Goal: Transaction & Acquisition: Book appointment/travel/reservation

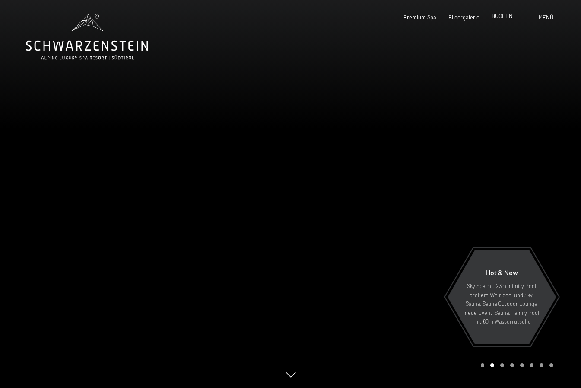
click at [500, 16] on span "BUCHEN" at bounding box center [502, 16] width 21 height 7
click at [551, 15] on span "Menü" at bounding box center [546, 17] width 15 height 7
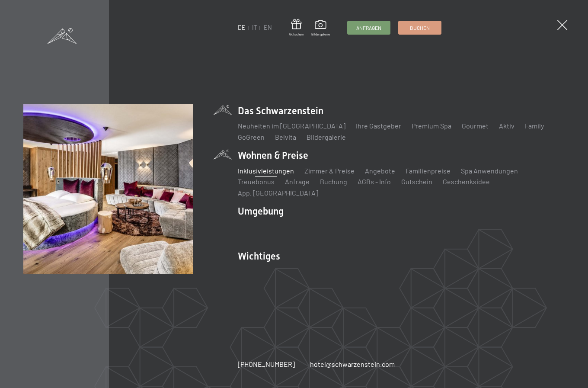
click at [265, 175] on link "Inklusivleistungen" at bounding box center [266, 170] width 56 height 8
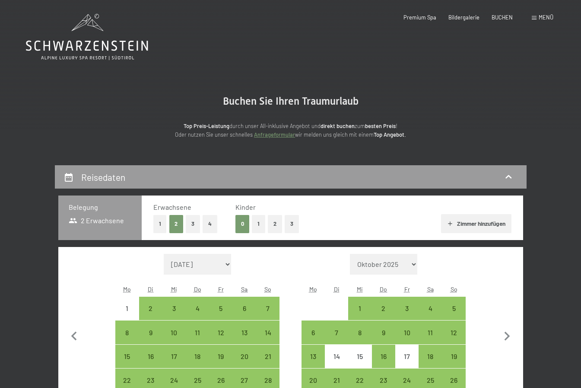
click at [274, 223] on button "2" at bounding box center [275, 224] width 14 height 18
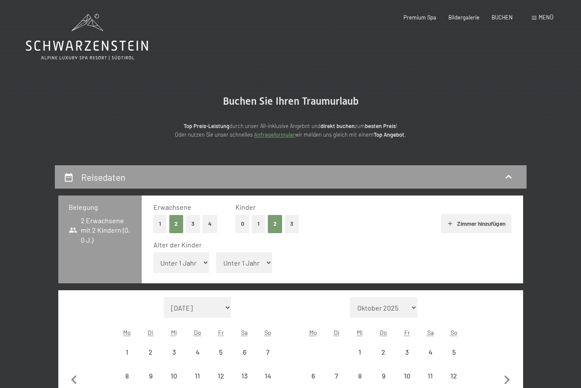
click at [194, 261] on select "Unter 1 Jahr 1 Jahr 2 Jahre 3 Jahre 4 Jahre 5 Jahre 6 Jahre 7 Jahre 8 Jahre 9 J…" at bounding box center [181, 262] width 56 height 21
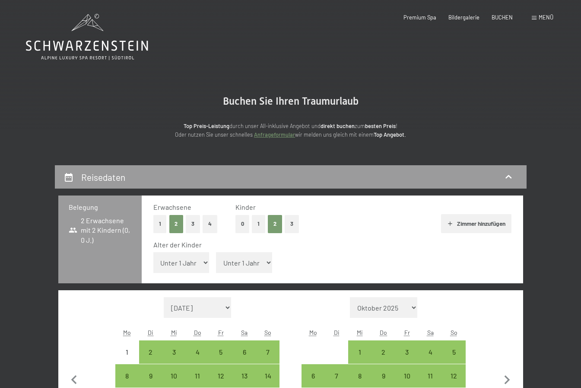
select select "11"
click at [153, 252] on select "Unter 1 Jahr 1 Jahr 2 Jahre 3 Jahre 4 Jahre 5 Jahre 6 Jahre 7 Jahre 8 Jahre 9 J…" at bounding box center [181, 262] width 56 height 21
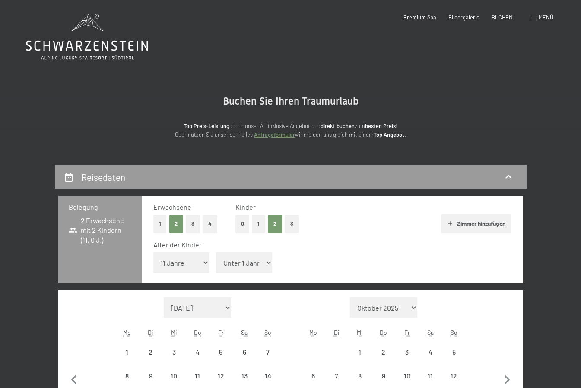
click at [256, 264] on select "Unter 1 Jahr 1 Jahr 2 Jahre 3 Jahre 4 Jahre 5 Jahre 6 Jahre 7 Jahre 8 Jahre 9 J…" at bounding box center [244, 262] width 56 height 21
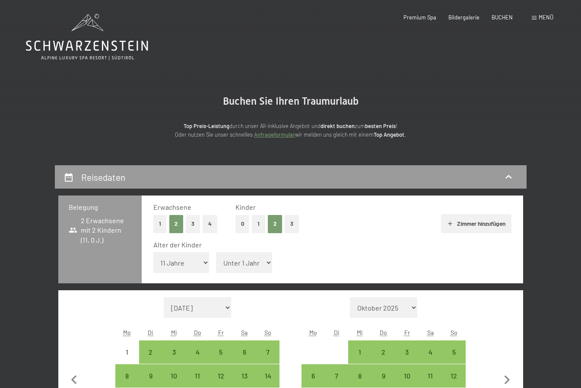
select select "8"
click at [216, 252] on select "Unter 1 Jahr 1 Jahr 2 Jahre 3 Jahre 4 Jahre 5 Jahre 6 Jahre 7 Jahre 8 Jahre 9 J…" at bounding box center [244, 262] width 56 height 21
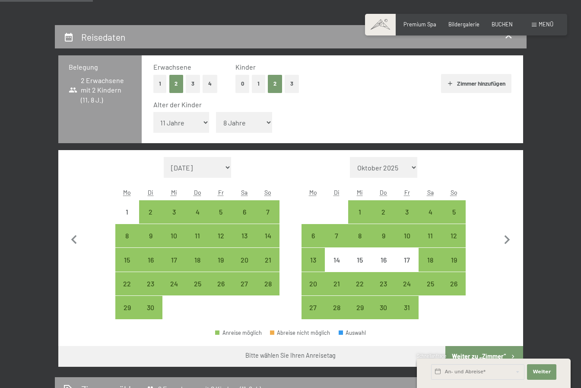
scroll to position [173, 0]
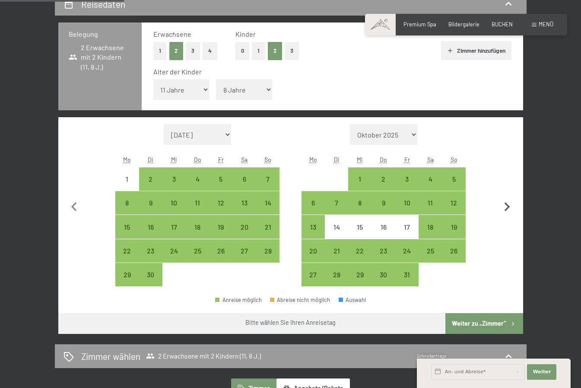
click at [504, 203] on icon "button" at bounding box center [507, 207] width 18 height 18
select select "2025-10-01"
select select "2025-11-01"
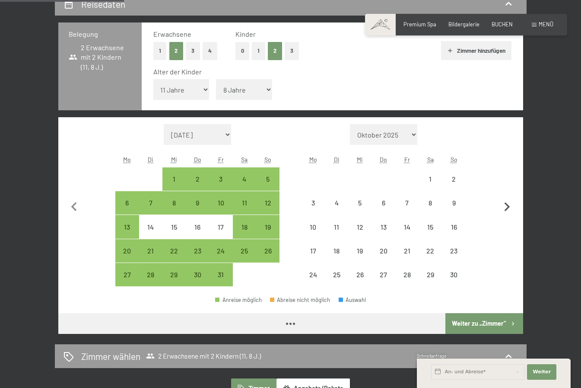
click at [506, 206] on icon "button" at bounding box center [507, 207] width 18 height 18
select select "2025-12-01"
select select "2026-01-01"
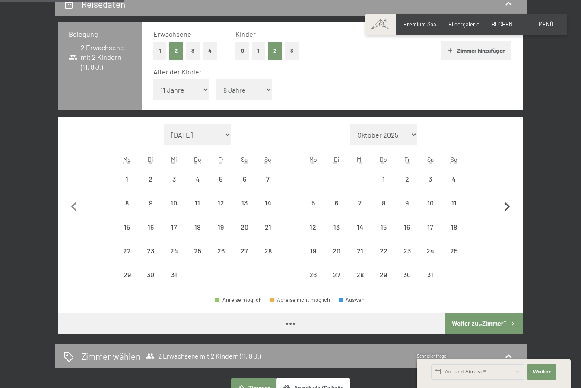
click at [506, 206] on icon "button" at bounding box center [507, 207] width 18 height 18
click at [506, 206] on button "button" at bounding box center [507, 205] width 18 height 163
select select "2026-03-01"
select select "2026-04-01"
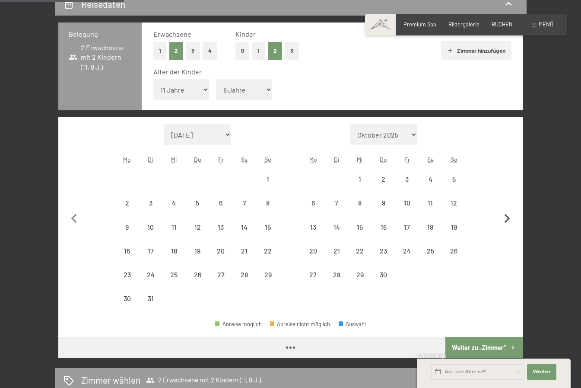
click at [506, 206] on button "button" at bounding box center [507, 217] width 18 height 186
click at [506, 210] on icon "button" at bounding box center [507, 219] width 18 height 18
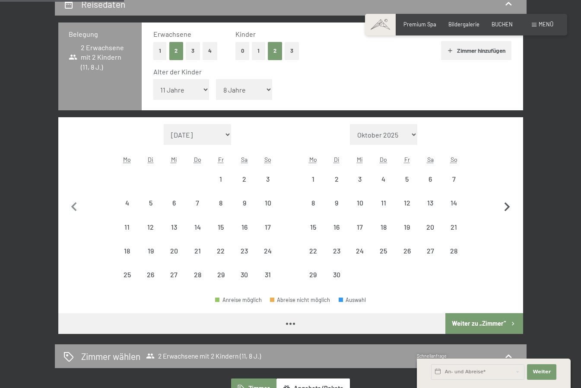
select select "2026-05-01"
select select "2026-06-01"
select select "2026-05-01"
select select "2026-06-01"
select select "2026-05-01"
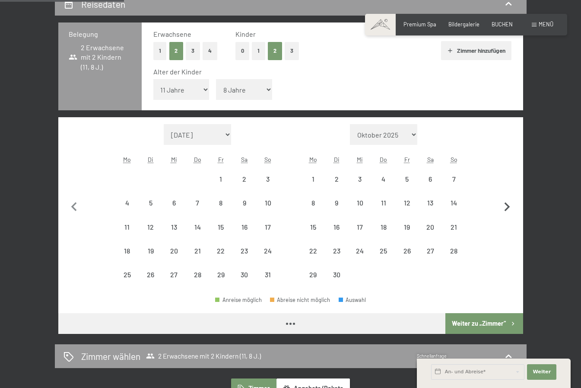
select select "2026-06-01"
click at [506, 206] on icon "button" at bounding box center [507, 207] width 18 height 18
select select "2026-06-01"
select select "2026-07-01"
click at [506, 206] on icon "button" at bounding box center [507, 207] width 18 height 18
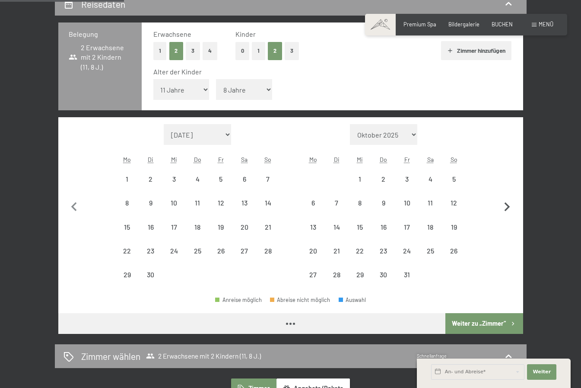
select select "2026-07-01"
select select "2026-08-01"
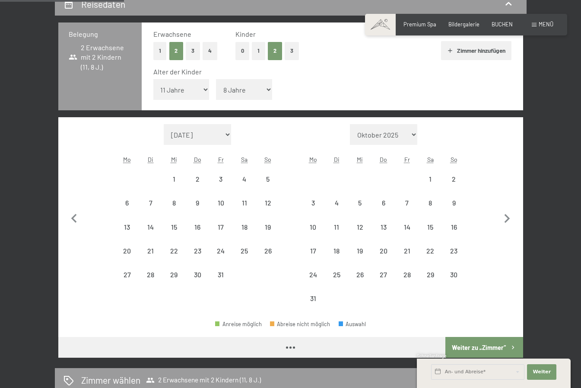
select select "2026-07-01"
select select "2026-08-01"
click at [72, 216] on icon "button" at bounding box center [74, 219] width 18 height 18
select select "2026-06-01"
select select "2026-07-01"
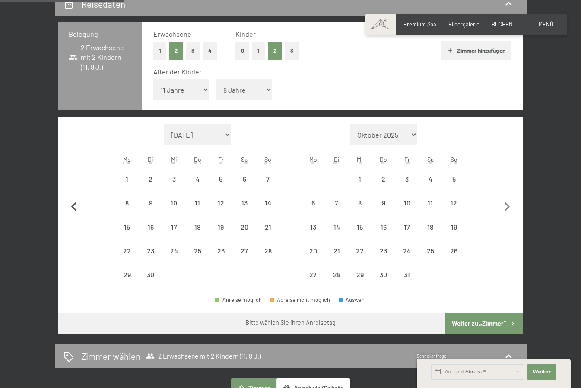
click at [72, 216] on button "button" at bounding box center [74, 205] width 18 height 163
select select "2026-05-01"
select select "2026-06-01"
click at [72, 216] on button "button" at bounding box center [74, 205] width 18 height 163
select select "2026-04-01"
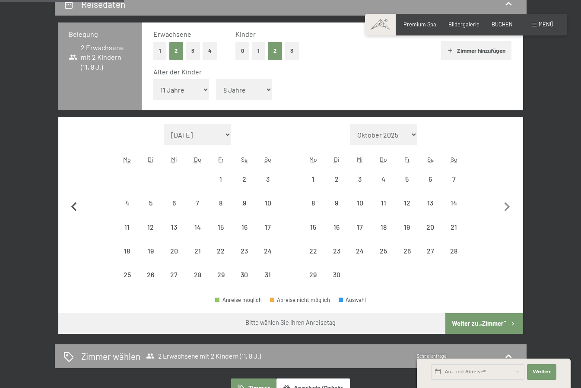
select select "2026-05-01"
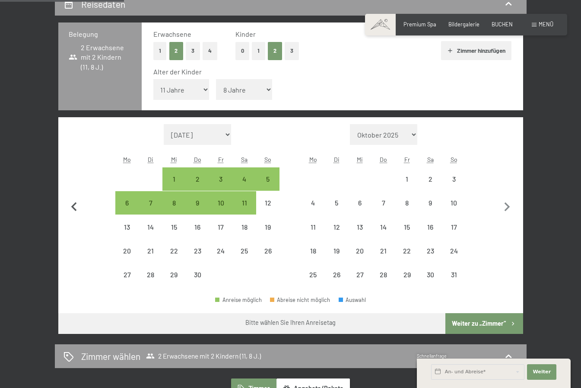
click at [72, 216] on button "button" at bounding box center [74, 205] width 18 height 163
select select "2026-03-01"
select select "2026-04-01"
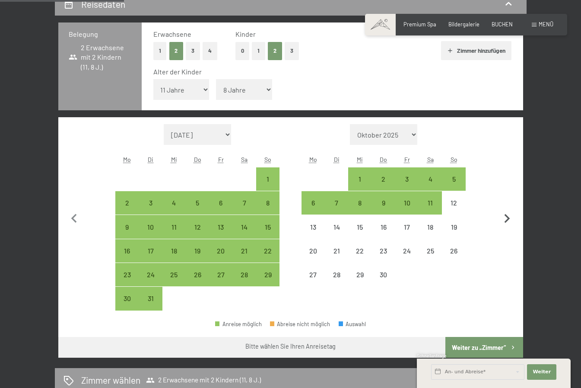
click at [509, 218] on icon "button" at bounding box center [508, 218] width 6 height 9
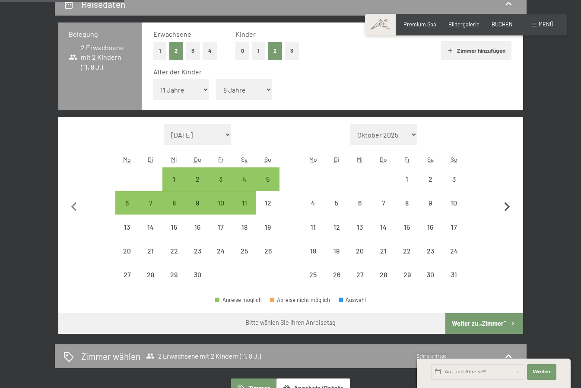
click at [509, 218] on button "button" at bounding box center [507, 205] width 18 height 163
select select "2026-05-01"
select select "2026-06-01"
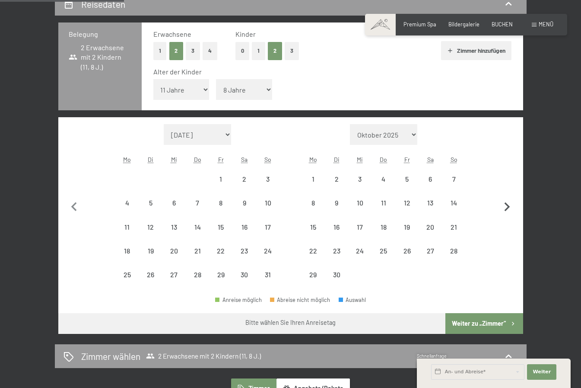
click at [509, 208] on icon "button" at bounding box center [508, 206] width 6 height 9
select select "2026-06-01"
select select "2026-07-01"
click at [72, 206] on icon "button" at bounding box center [74, 207] width 18 height 18
select select "2026-05-01"
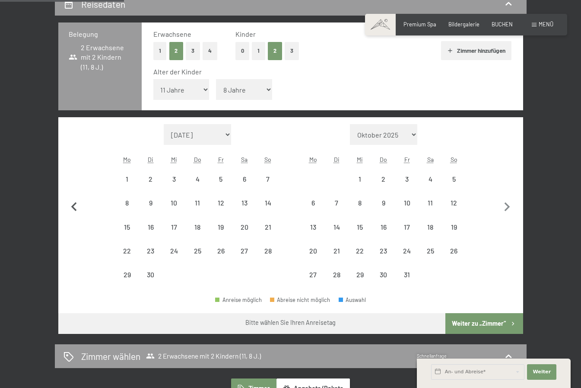
select select "2026-06-01"
click at [312, 275] on div "29" at bounding box center [314, 282] width 22 height 22
select select "2026-05-01"
select select "2026-06-01"
click at [508, 208] on icon "button" at bounding box center [508, 206] width 6 height 9
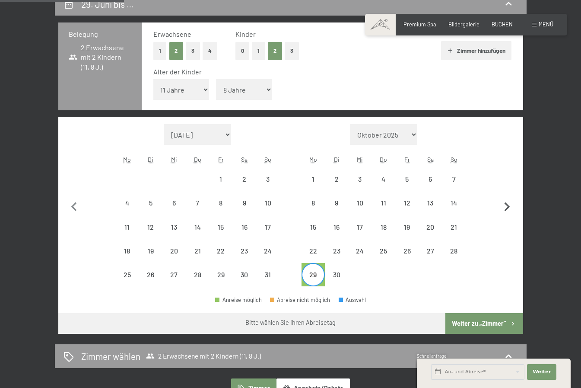
select select "2026-06-01"
select select "2026-07-01"
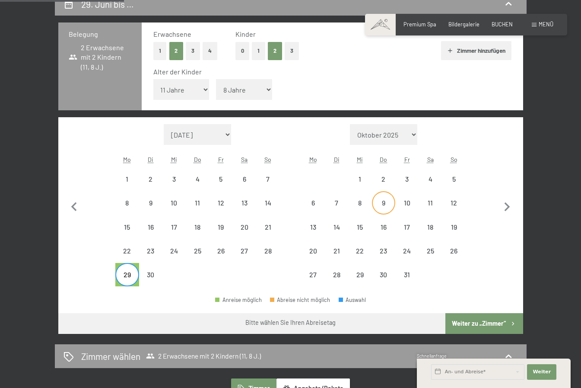
click at [385, 202] on div "9" at bounding box center [384, 210] width 22 height 22
select select "2026-06-01"
select select "2026-07-01"
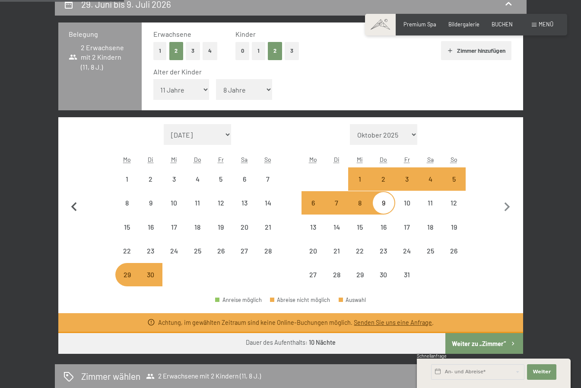
click at [71, 206] on icon "button" at bounding box center [74, 207] width 18 height 18
select select "2026-04-01"
select select "2026-05-01"
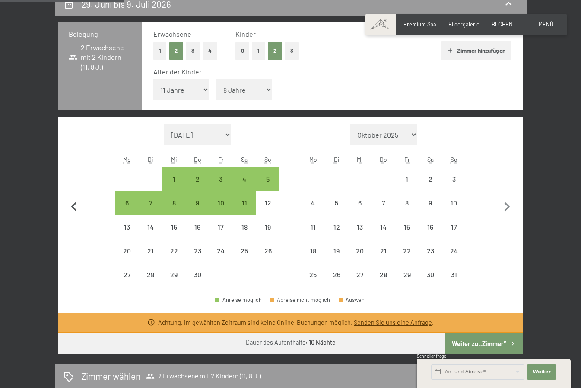
click at [71, 206] on icon "button" at bounding box center [74, 207] width 18 height 18
select select "2026-03-01"
select select "2026-04-01"
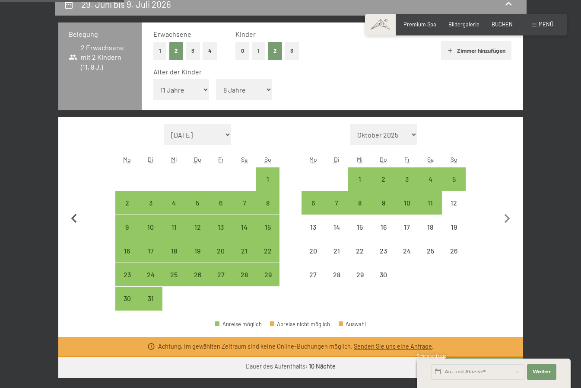
click at [71, 206] on button "button" at bounding box center [74, 217] width 18 height 186
select select "2026-02-01"
select select "2026-03-01"
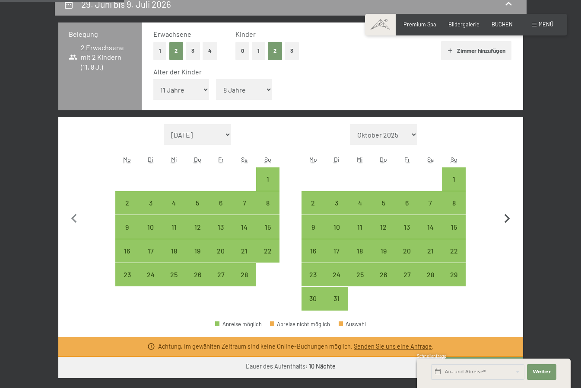
click at [508, 219] on icon "button" at bounding box center [507, 219] width 18 height 18
select select "2026-03-01"
select select "2026-04-01"
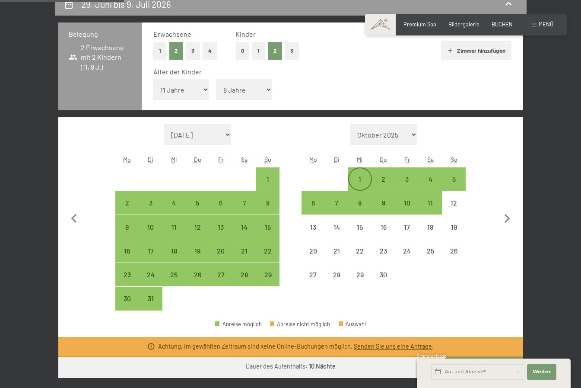
click at [359, 178] on div "1" at bounding box center [360, 186] width 22 height 22
select select "2026-03-01"
select select "2026-04-01"
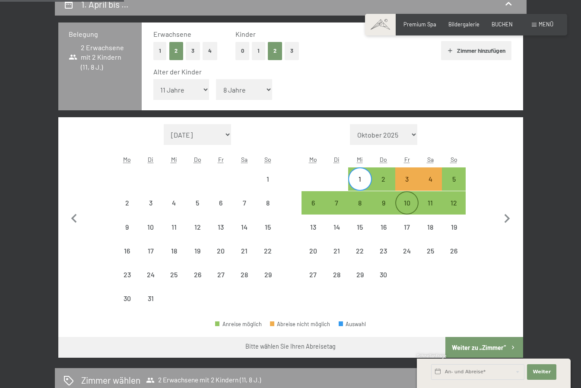
click at [405, 201] on div "10" at bounding box center [407, 210] width 22 height 22
select select "2026-03-01"
select select "2026-04-01"
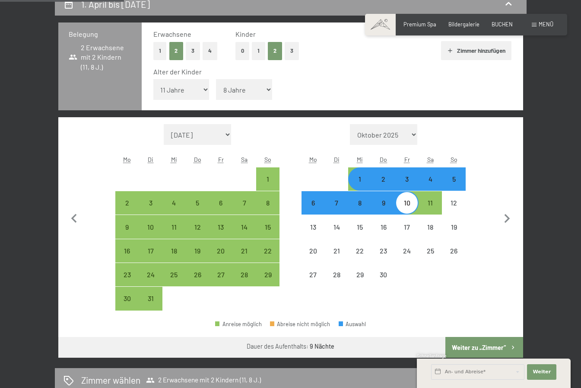
click at [482, 342] on button "Weiter zu „Zimmer“" at bounding box center [484, 347] width 77 height 21
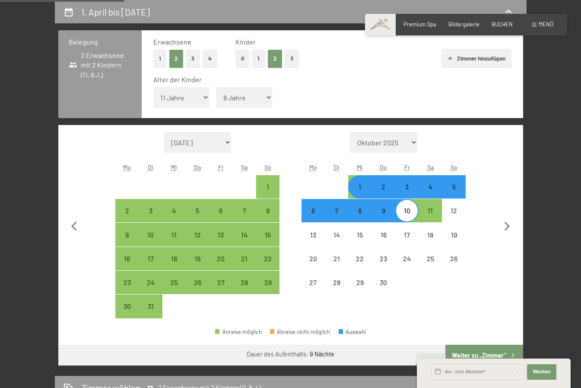
select select "2026-03-01"
select select "2026-04-01"
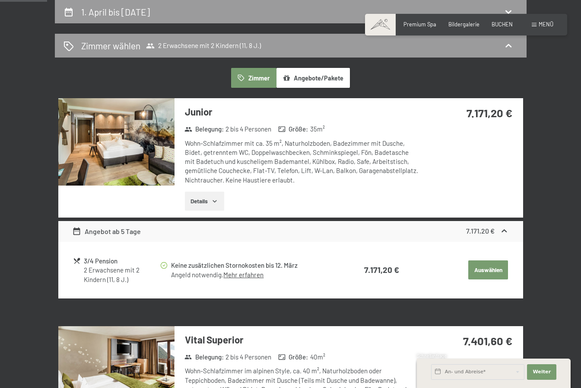
click at [119, 133] on img at bounding box center [116, 141] width 116 height 87
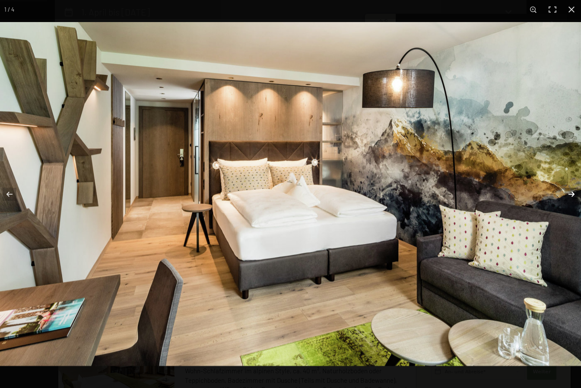
click at [573, 194] on button "button" at bounding box center [566, 193] width 30 height 43
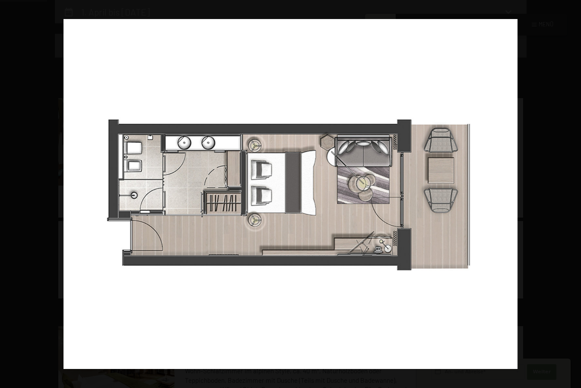
click at [573, 194] on button "button" at bounding box center [566, 193] width 30 height 43
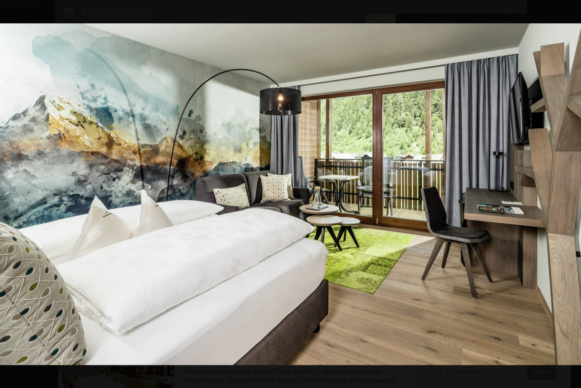
click at [573, 194] on button "button" at bounding box center [566, 193] width 30 height 43
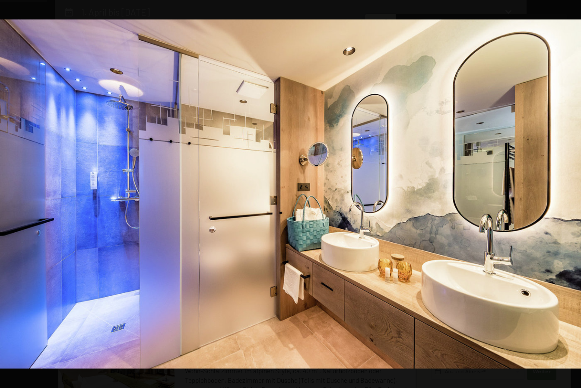
click at [573, 194] on button "button" at bounding box center [566, 193] width 30 height 43
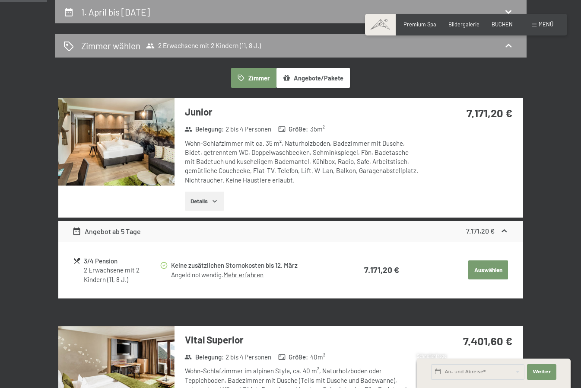
click at [0, 0] on button "button" at bounding box center [0, 0] width 0 height 0
click at [125, 359] on img at bounding box center [116, 369] width 116 height 87
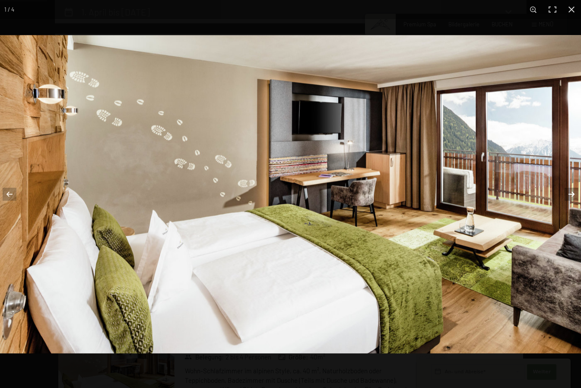
click at [572, 194] on button "button" at bounding box center [566, 193] width 30 height 43
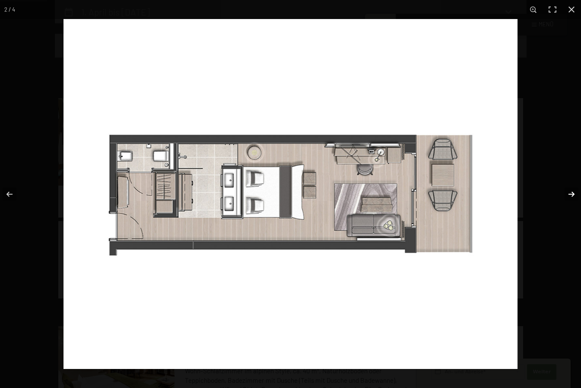
click at [572, 194] on button "button" at bounding box center [566, 193] width 30 height 43
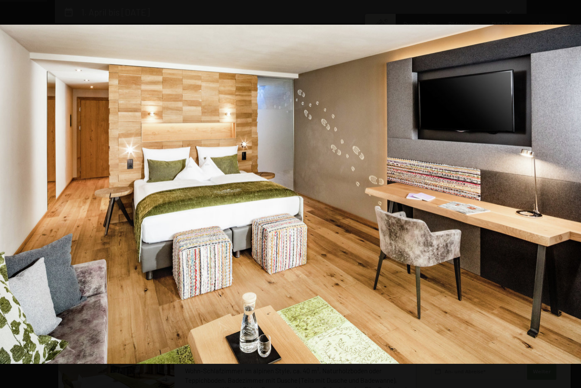
click at [572, 194] on button "button" at bounding box center [566, 193] width 30 height 43
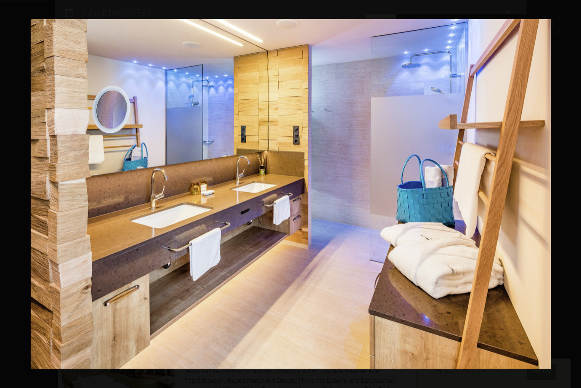
click at [572, 194] on button "button" at bounding box center [566, 193] width 30 height 43
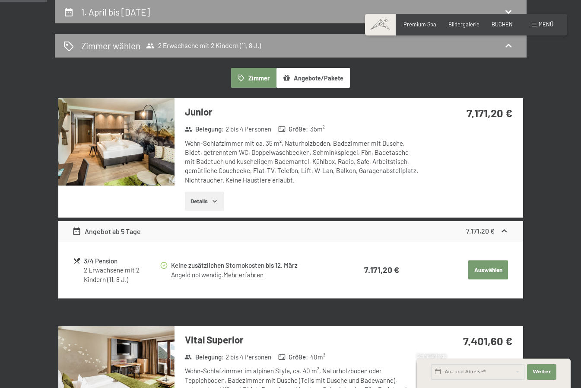
click at [0, 0] on button "button" at bounding box center [0, 0] width 0 height 0
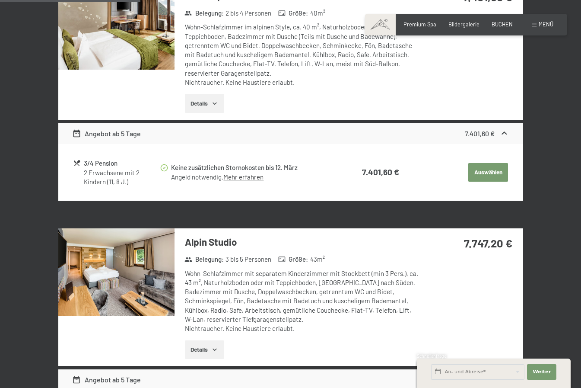
scroll to position [511, 0]
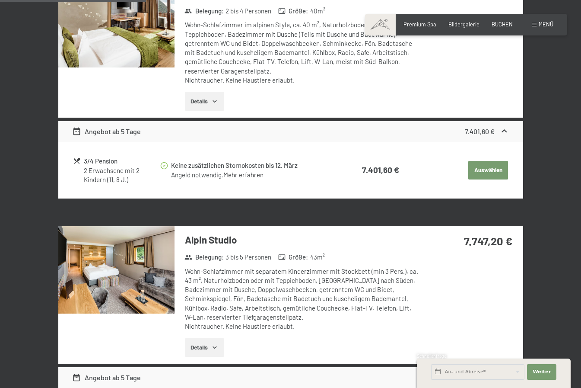
click at [120, 271] on img at bounding box center [116, 269] width 116 height 87
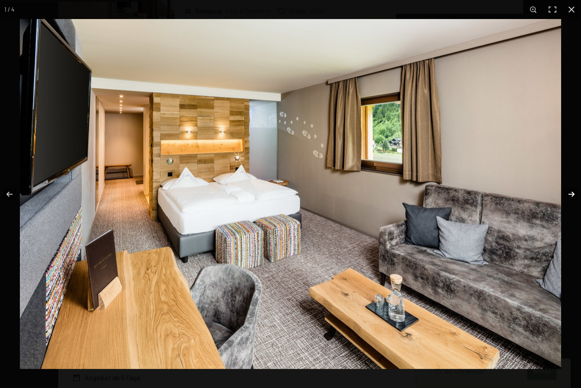
click at [574, 194] on button "button" at bounding box center [566, 193] width 30 height 43
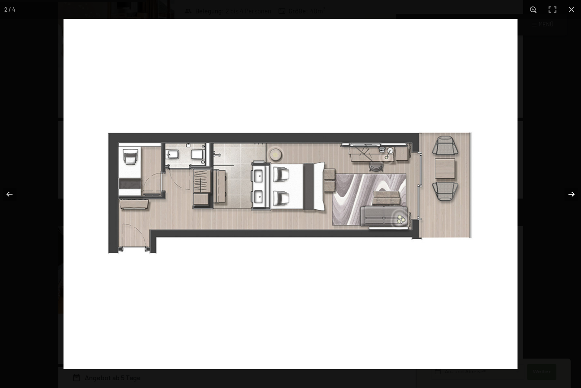
click at [574, 194] on button "button" at bounding box center [566, 193] width 30 height 43
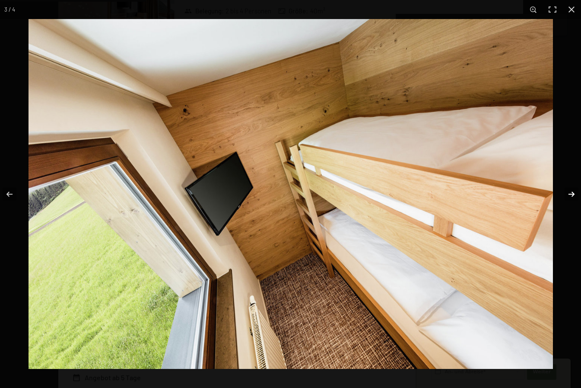
click at [574, 194] on button "button" at bounding box center [566, 193] width 30 height 43
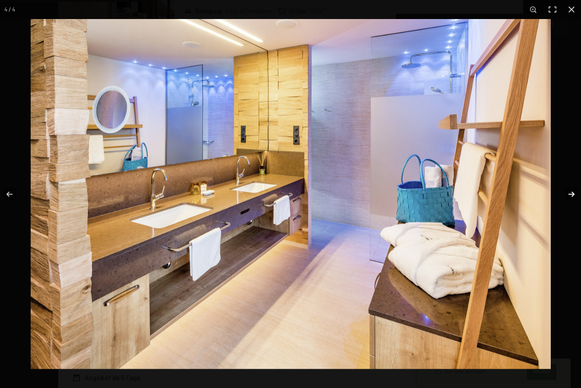
click at [574, 194] on button "button" at bounding box center [566, 193] width 30 height 43
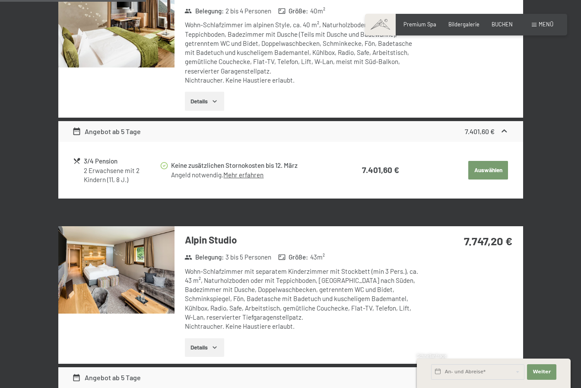
click at [0, 0] on button "button" at bounding box center [0, 0] width 0 height 0
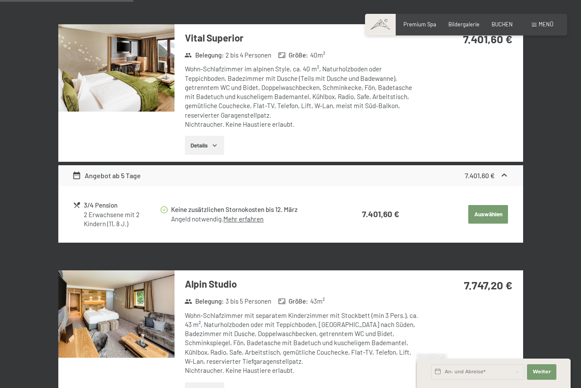
scroll to position [122, 0]
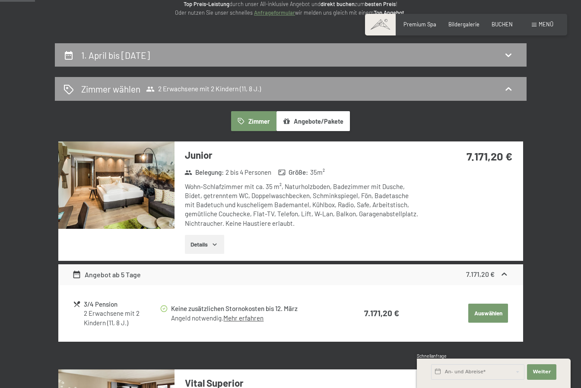
click at [495, 308] on button "Auswählen" at bounding box center [488, 312] width 40 height 19
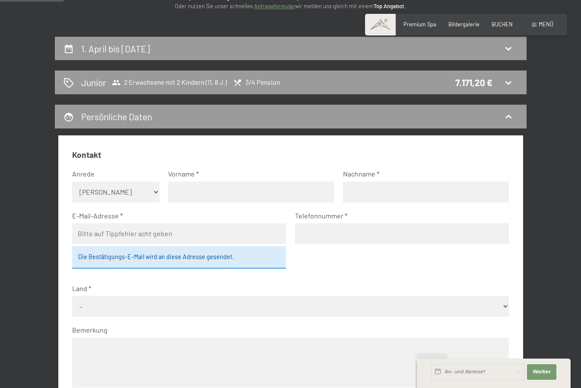
scroll to position [130, 0]
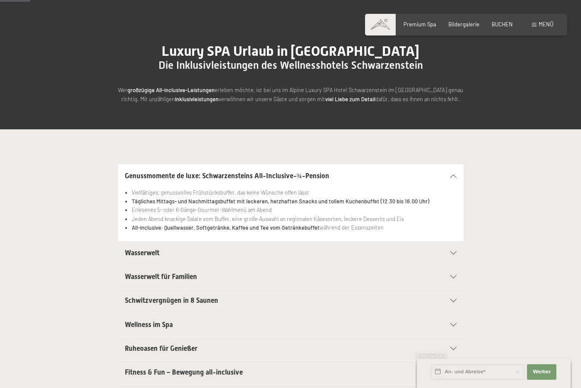
scroll to position [86, 0]
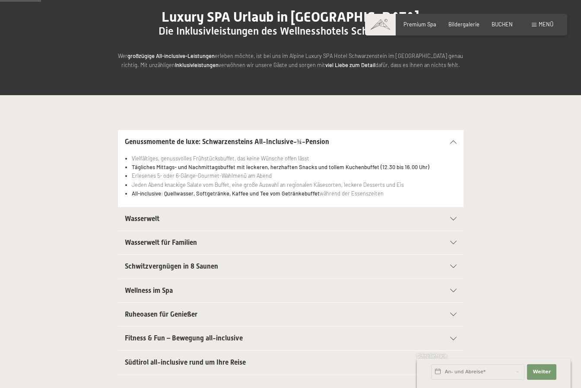
click at [450, 221] on div "Wasserwelt" at bounding box center [291, 218] width 332 height 23
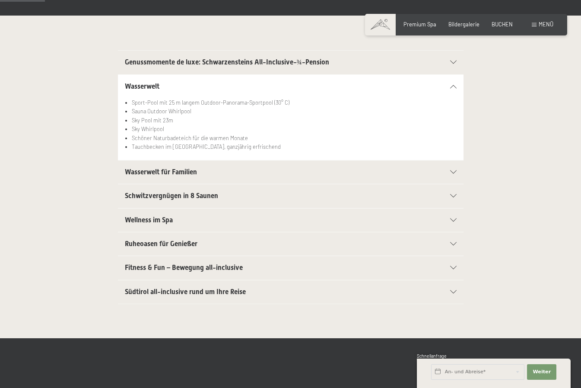
scroll to position [173, 0]
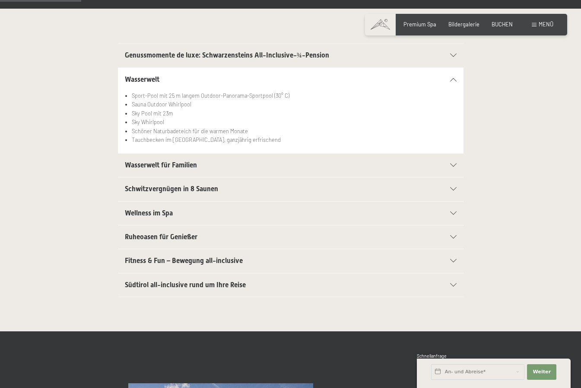
click at [413, 285] on h2 "Südtirol all-inclusive rund um Ihre Reise" at bounding box center [274, 285] width 299 height 10
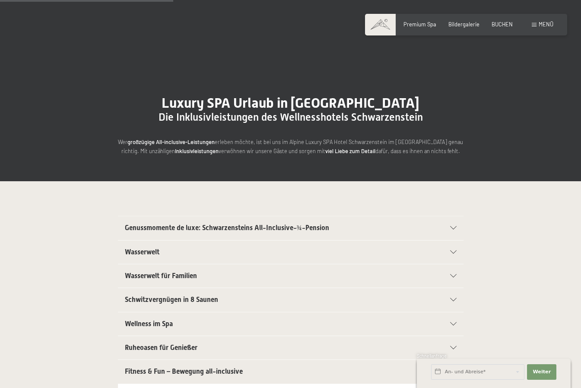
scroll to position [0, 0]
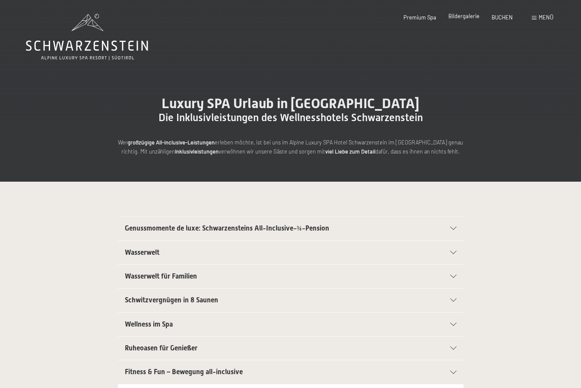
click at [468, 16] on span "Bildergalerie" at bounding box center [464, 16] width 31 height 7
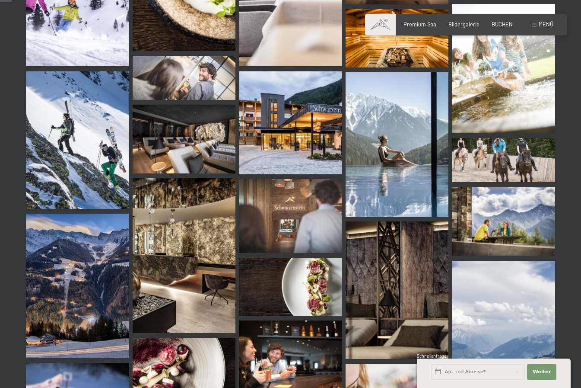
scroll to position [346, 0]
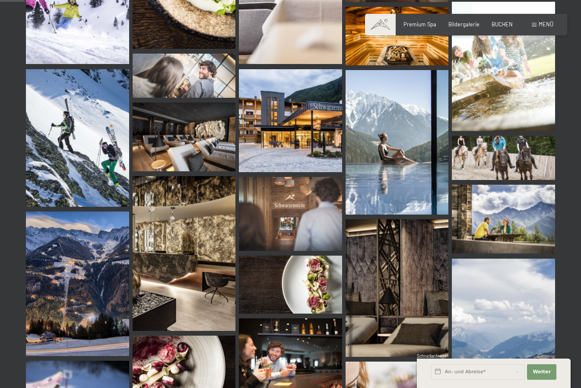
click at [271, 120] on img at bounding box center [290, 120] width 103 height 103
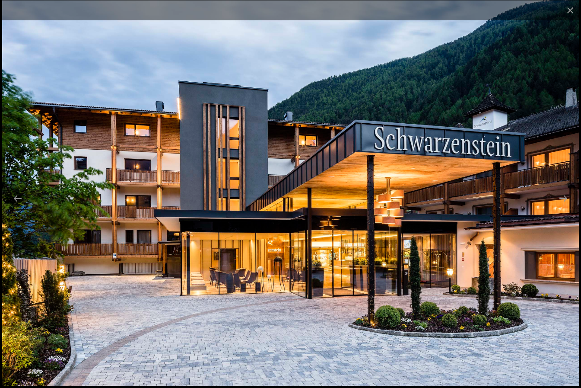
scroll to position [303, 0]
click at [559, 217] on img at bounding box center [290, 192] width 577 height 385
click at [563, 196] on button "Next slide" at bounding box center [564, 198] width 18 height 17
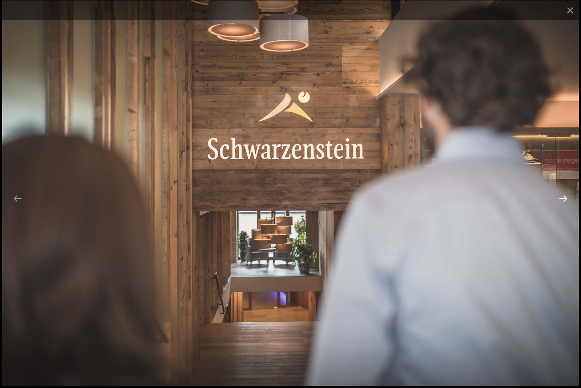
click at [563, 196] on button "Next slide" at bounding box center [564, 198] width 18 height 17
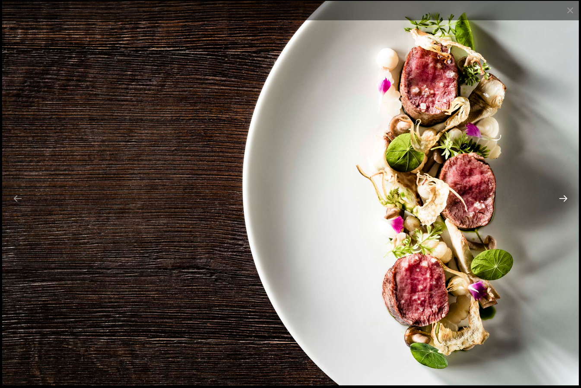
click at [563, 197] on button "Next slide" at bounding box center [564, 198] width 18 height 17
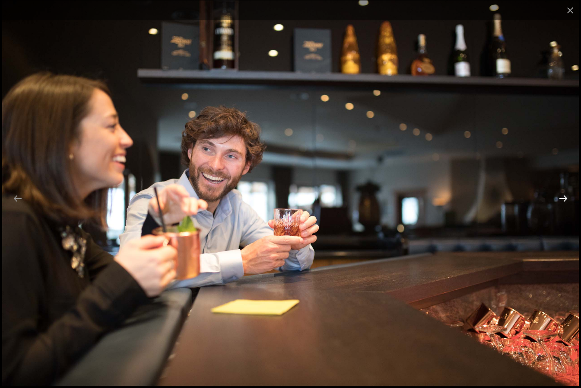
click at [563, 197] on button "Next slide" at bounding box center [564, 198] width 18 height 17
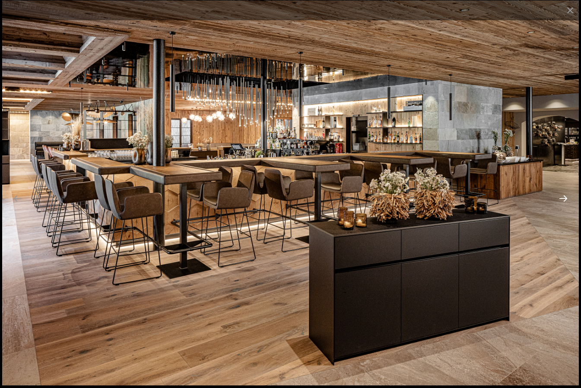
click at [563, 197] on button "Next slide" at bounding box center [564, 198] width 18 height 17
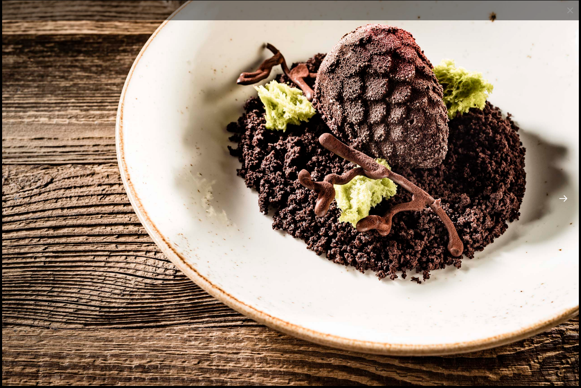
click at [563, 197] on button "Next slide" at bounding box center [564, 198] width 18 height 17
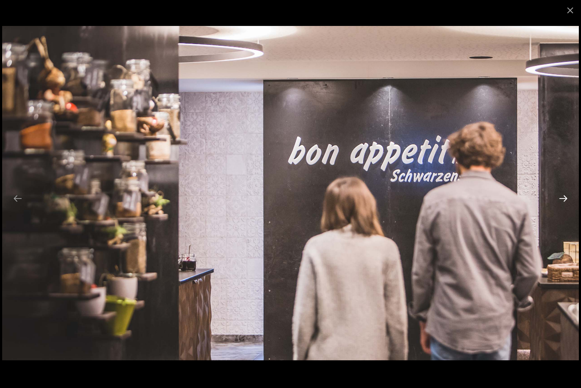
click at [563, 197] on button "Next slide" at bounding box center [564, 198] width 18 height 17
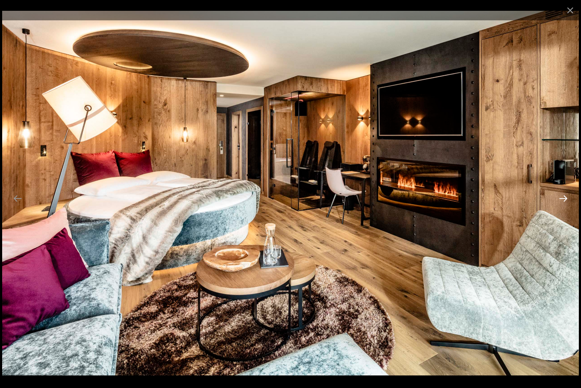
click at [563, 197] on button "Next slide" at bounding box center [564, 198] width 18 height 17
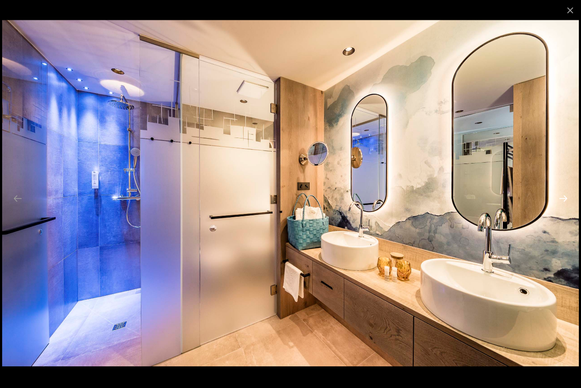
click at [563, 197] on button "Next slide" at bounding box center [564, 198] width 18 height 17
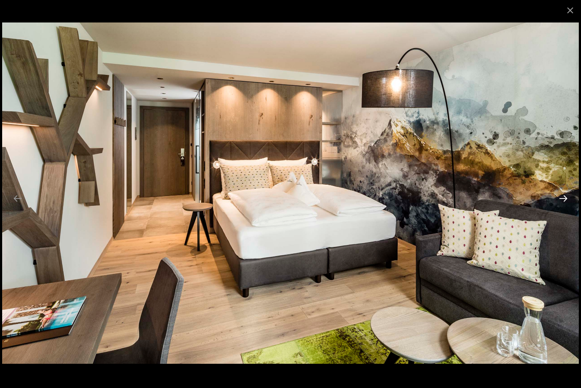
click at [563, 197] on button "Next slide" at bounding box center [564, 198] width 18 height 17
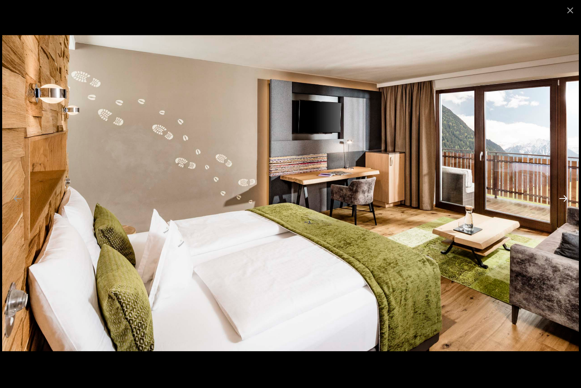
click at [563, 197] on button "Next slide" at bounding box center [564, 198] width 18 height 17
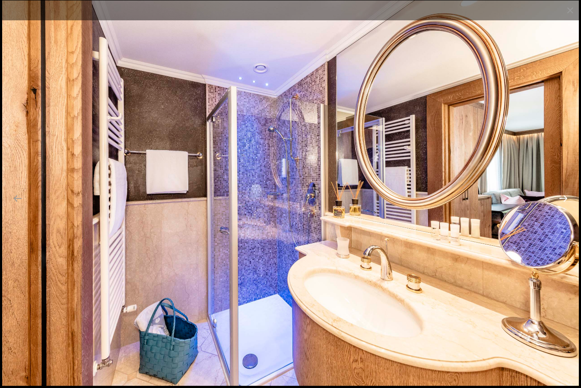
click at [563, 197] on button "Next slide" at bounding box center [564, 198] width 18 height 17
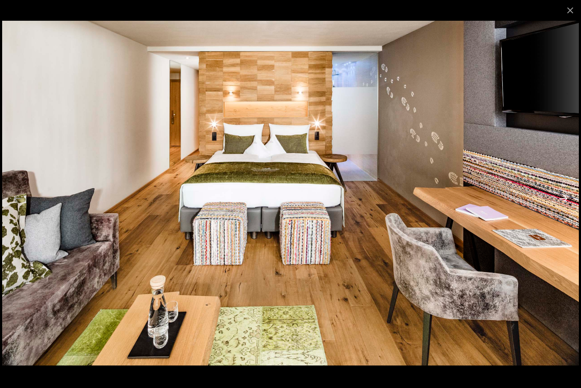
click at [563, 197] on button "Next slide" at bounding box center [564, 198] width 18 height 17
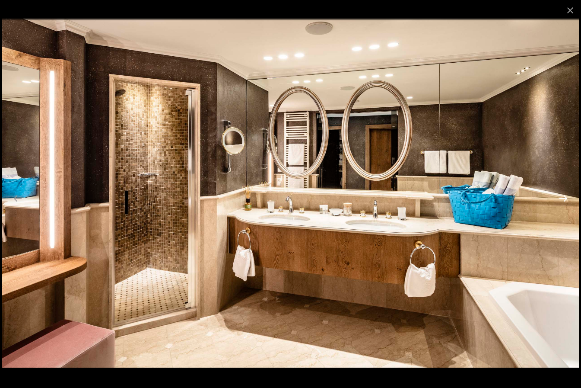
click at [563, 197] on button "Next slide" at bounding box center [564, 198] width 18 height 17
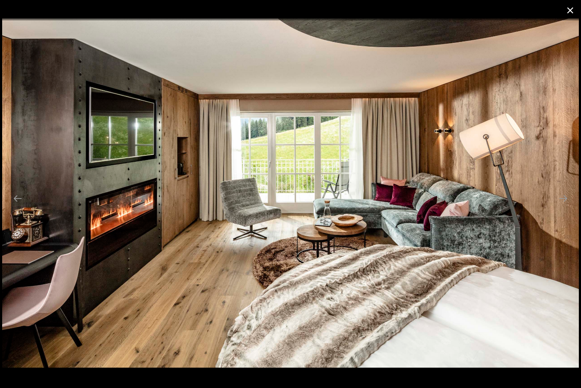
click at [567, 10] on button "Close gallery" at bounding box center [571, 10] width 22 height 20
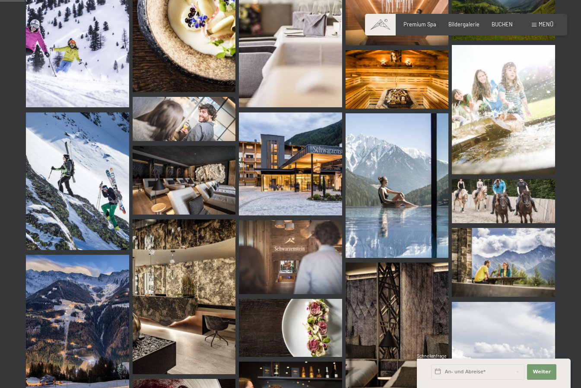
scroll to position [346, 0]
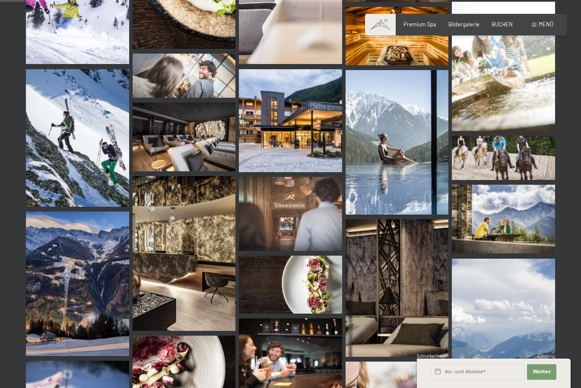
click at [191, 281] on img at bounding box center [184, 253] width 103 height 155
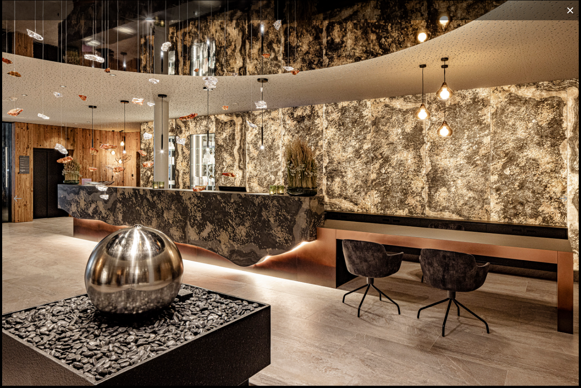
click at [571, 6] on button "Close gallery" at bounding box center [571, 10] width 22 height 20
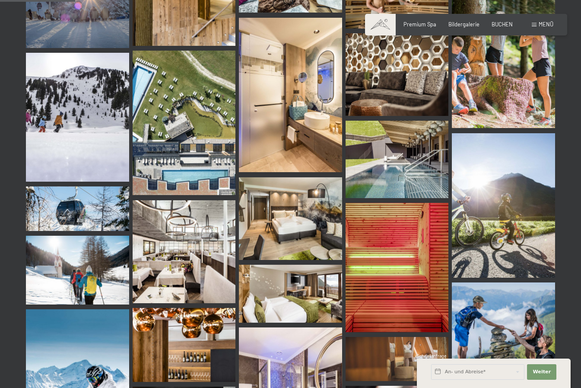
scroll to position [1080, 0]
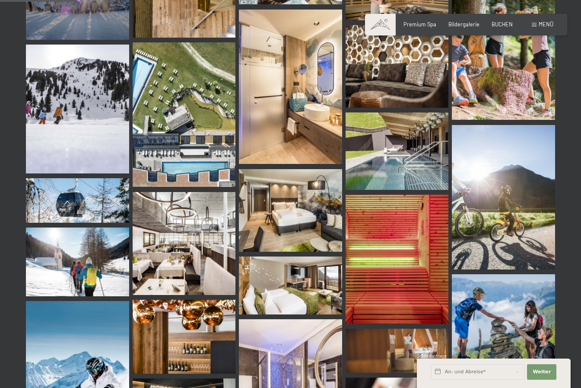
click at [201, 86] on img at bounding box center [184, 114] width 103 height 144
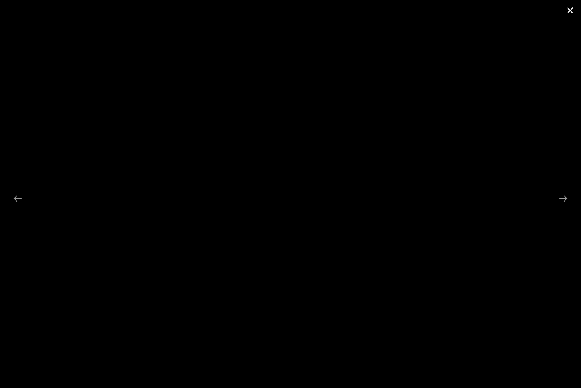
click at [572, 13] on button "Close gallery" at bounding box center [571, 10] width 22 height 20
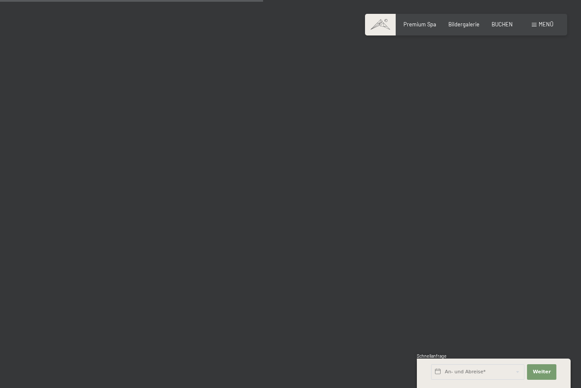
scroll to position [3847, 0]
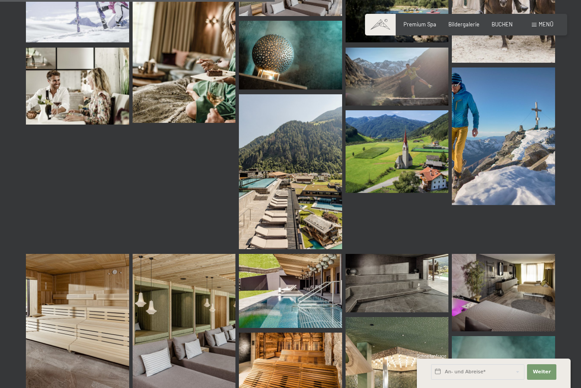
click at [297, 181] on img at bounding box center [290, 171] width 103 height 155
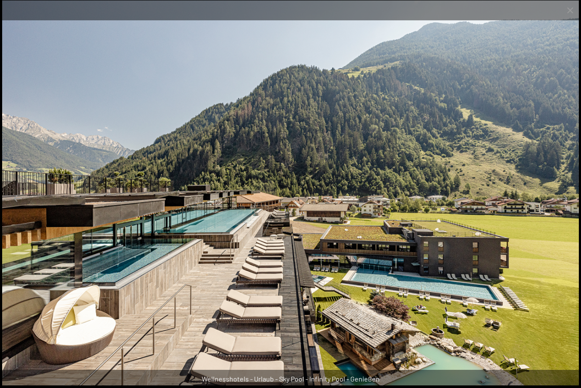
click at [546, 13] on div at bounding box center [290, 10] width 581 height 20
click at [568, 11] on button "Close gallery" at bounding box center [571, 10] width 22 height 20
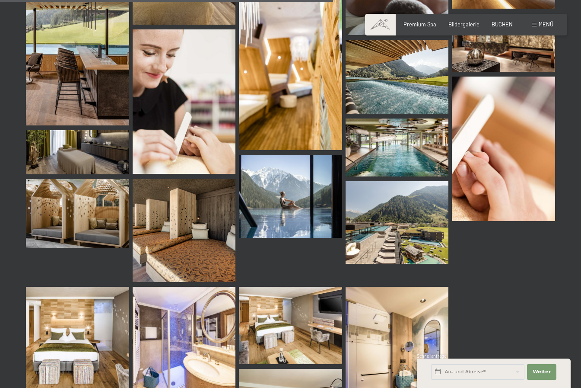
scroll to position [4668, 0]
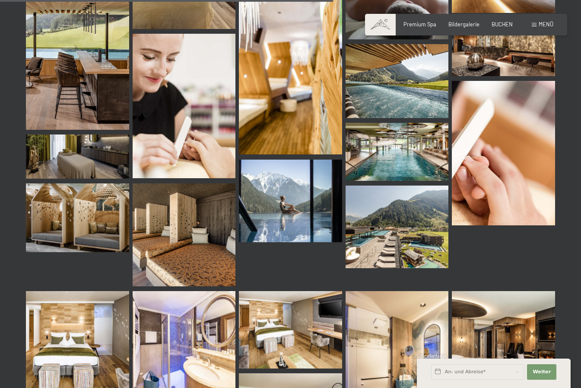
click at [99, 81] on img at bounding box center [77, 65] width 103 height 129
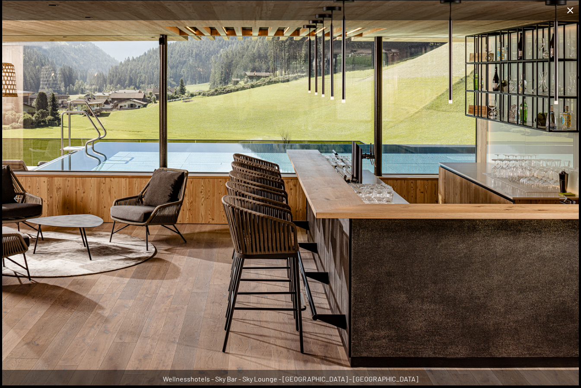
click at [570, 11] on button "Close gallery" at bounding box center [571, 10] width 22 height 20
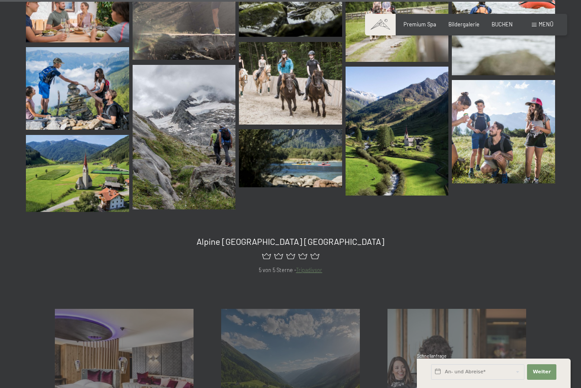
scroll to position [7779, 0]
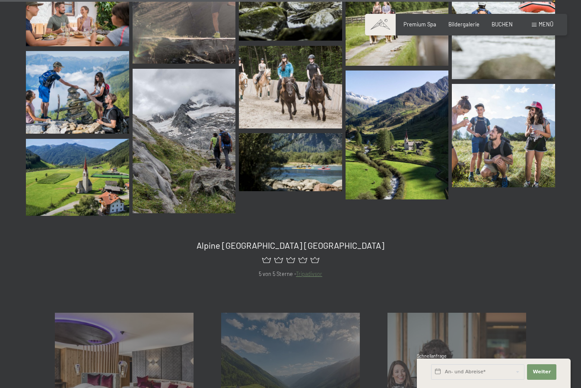
click at [539, 22] on div "Menü" at bounding box center [543, 25] width 22 height 8
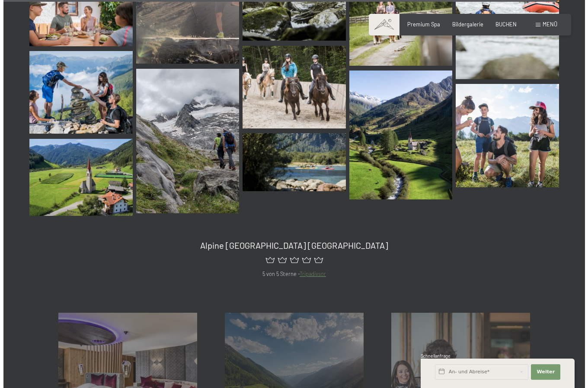
scroll to position [7869, 0]
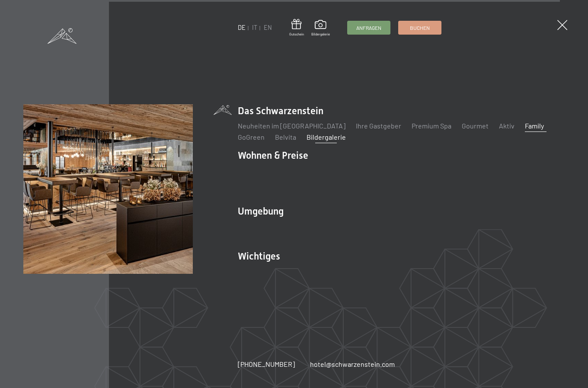
click at [525, 130] on link "Family" at bounding box center [534, 125] width 19 height 8
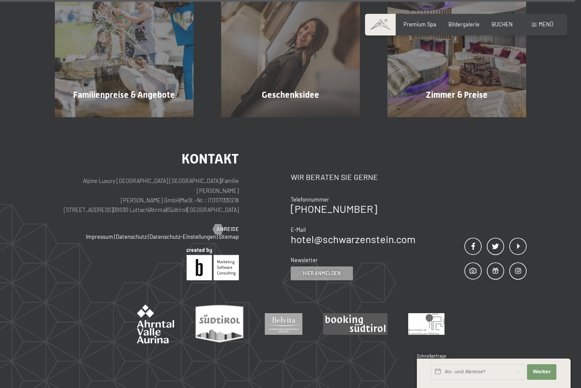
scroll to position [5166, 0]
